Goal: Find specific page/section: Find specific page/section

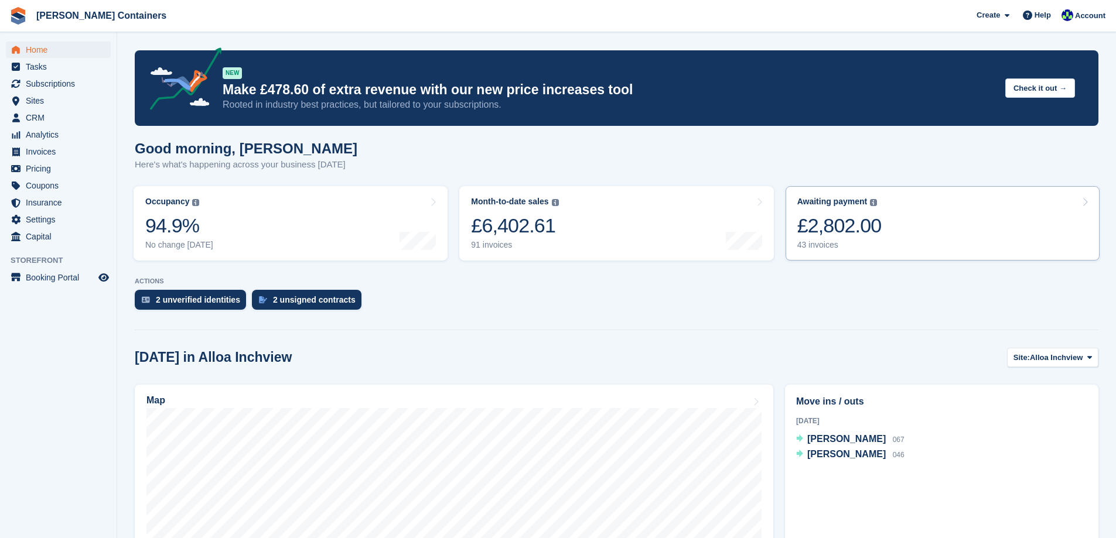
click at [855, 244] on div "43 invoices" at bounding box center [839, 245] width 84 height 10
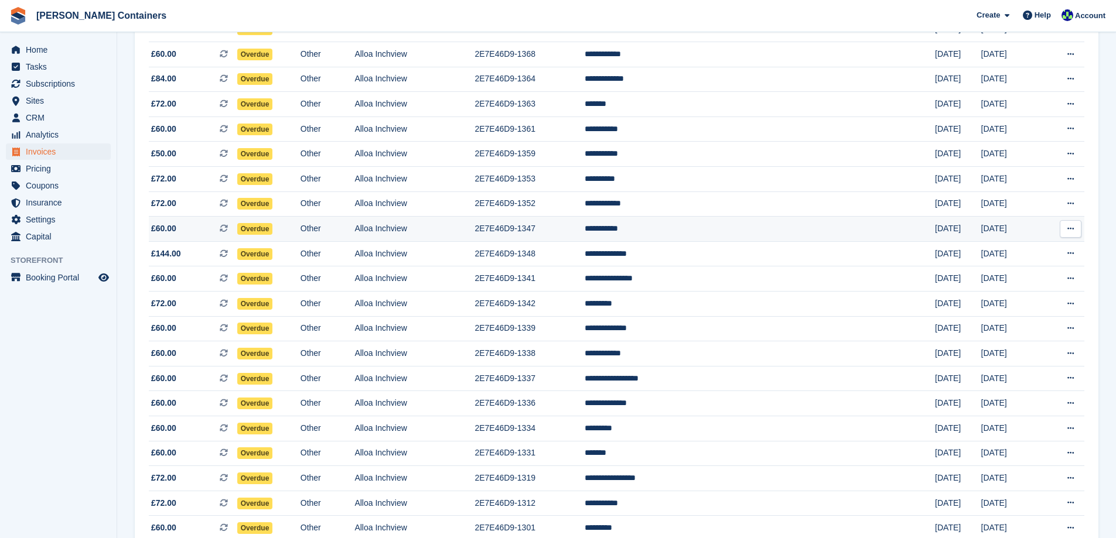
scroll to position [293, 0]
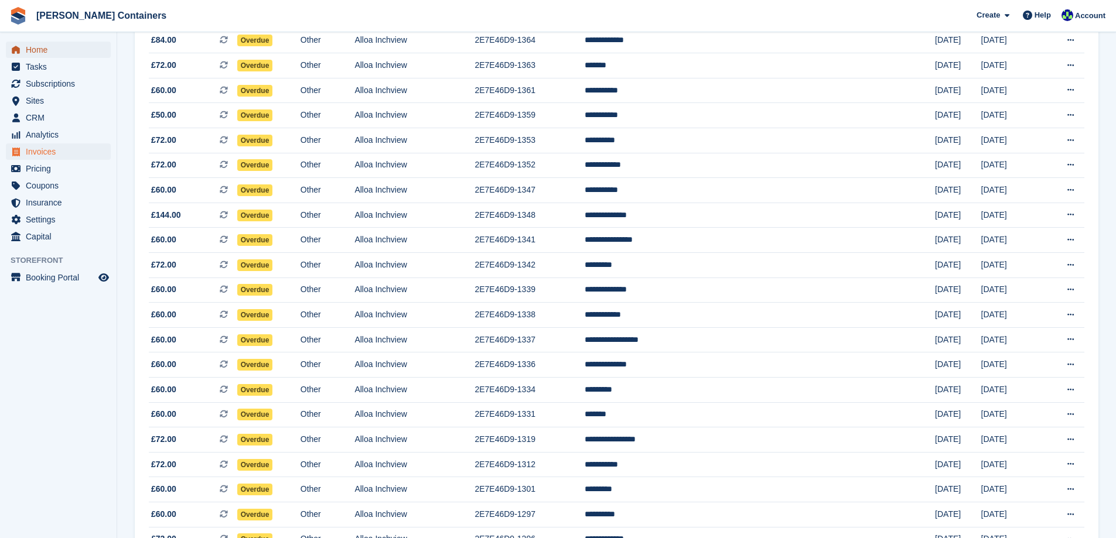
click at [33, 47] on span "Home" at bounding box center [61, 50] width 70 height 16
